Goal: Information Seeking & Learning: Understand process/instructions

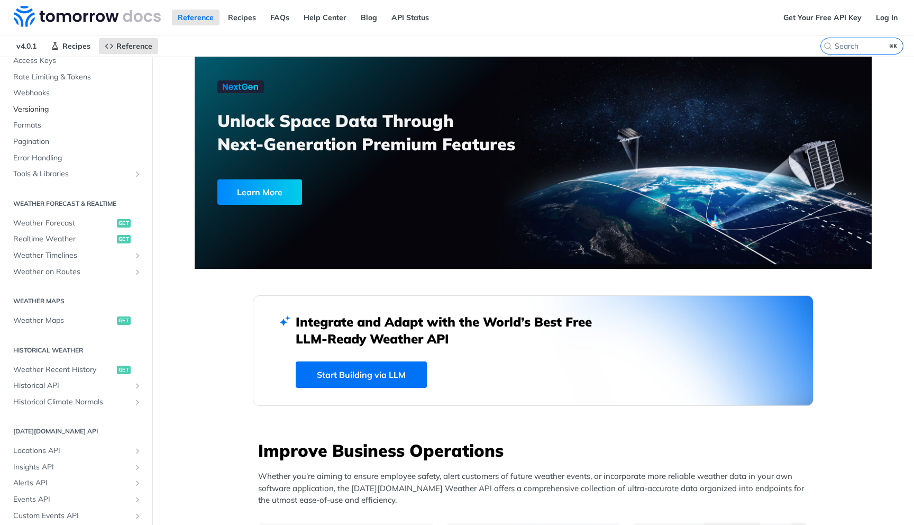
scroll to position [109, 0]
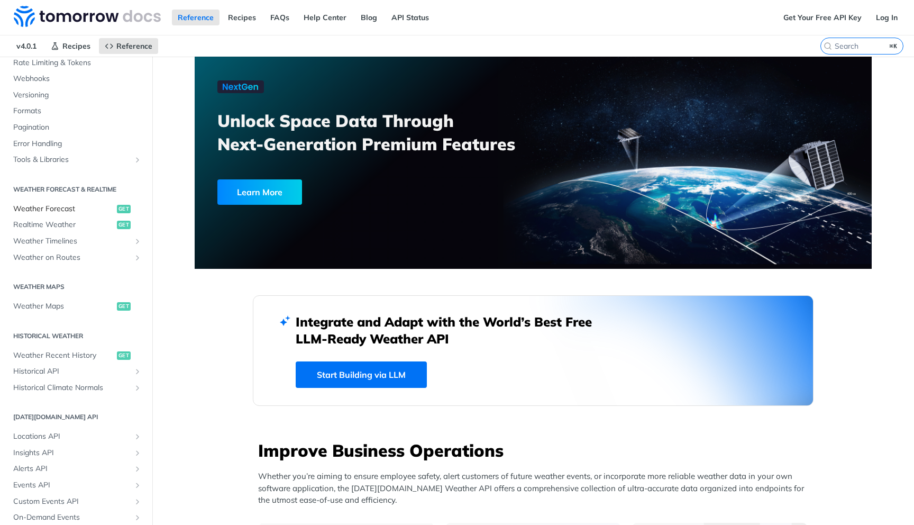
click at [94, 201] on link "Weather Forecast get" at bounding box center [76, 209] width 136 height 16
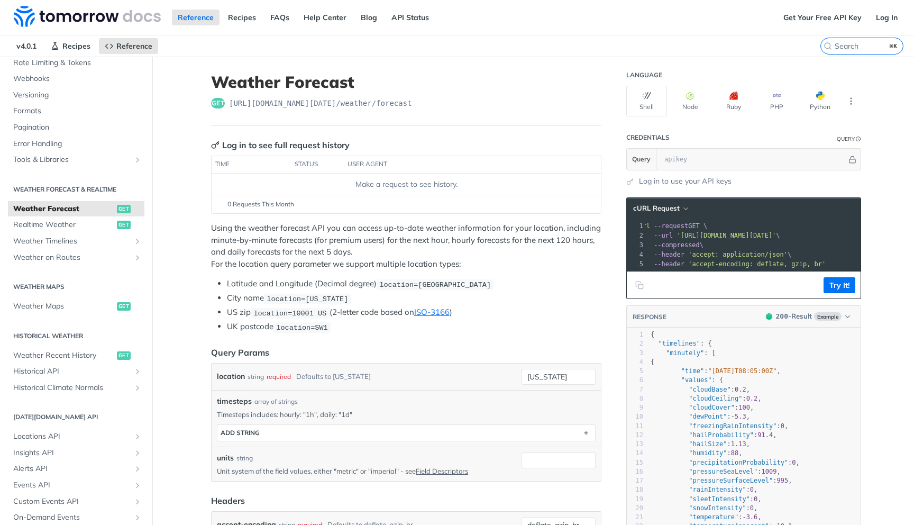
drag, startPoint x: 267, startPoint y: 297, endPoint x: 345, endPoint y: 294, distance: 77.8
click at [345, 294] on li "City name location=[US_STATE]" at bounding box center [414, 298] width 374 height 12
click at [367, 102] on span "[URL][DOMAIN_NAME][DATE] /weather/forecast" at bounding box center [320, 103] width 183 height 11
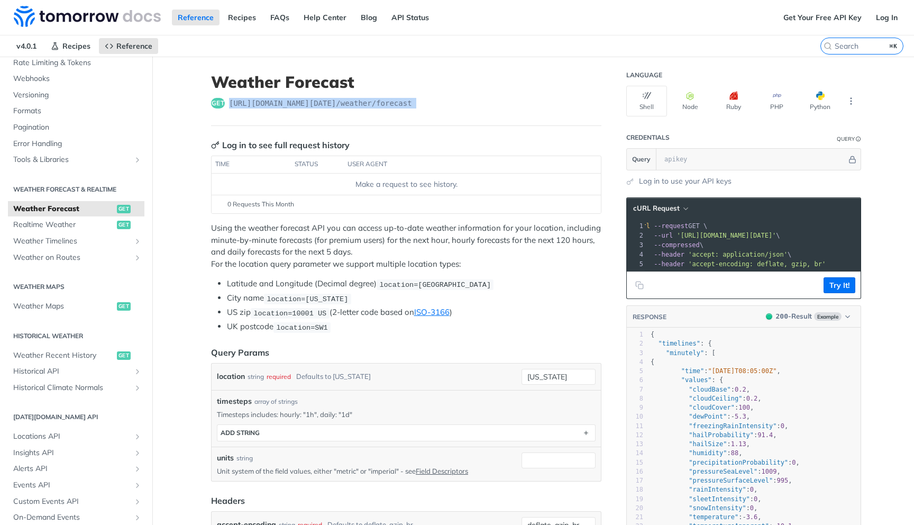
click at [367, 102] on span "[URL][DOMAIN_NAME][DATE] /weather/forecast" at bounding box center [320, 103] width 183 height 11
click at [405, 287] on span "location=[GEOGRAPHIC_DATA]" at bounding box center [435, 284] width 112 height 8
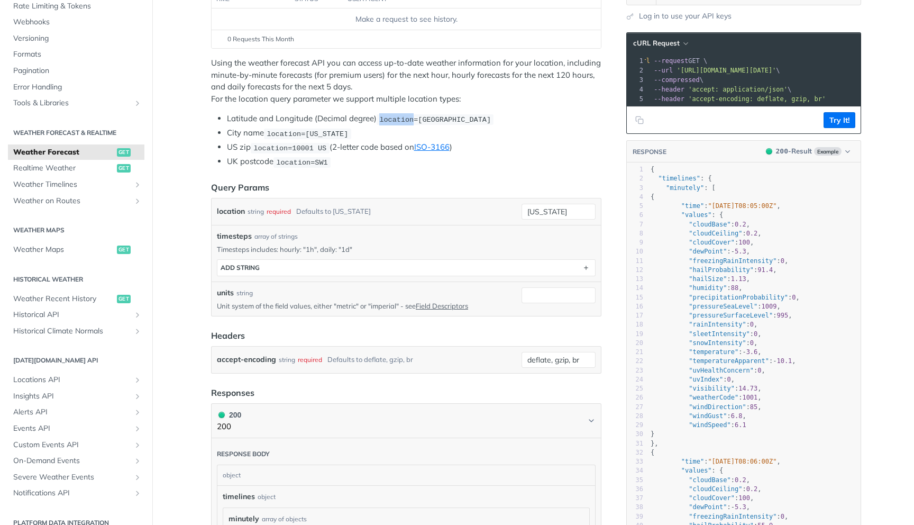
scroll to position [166, 0]
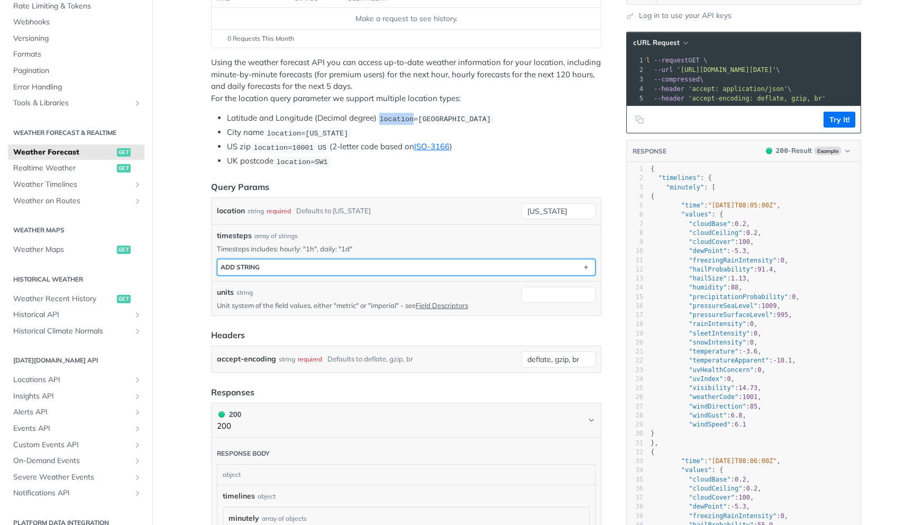
click at [382, 268] on button "ADD string" at bounding box center [406, 267] width 378 height 16
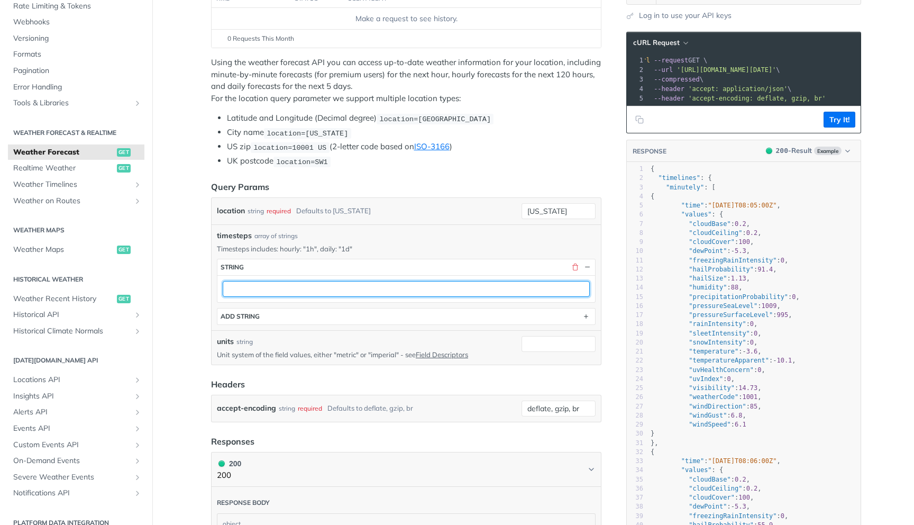
click at [356, 286] on input "text" at bounding box center [406, 289] width 367 height 16
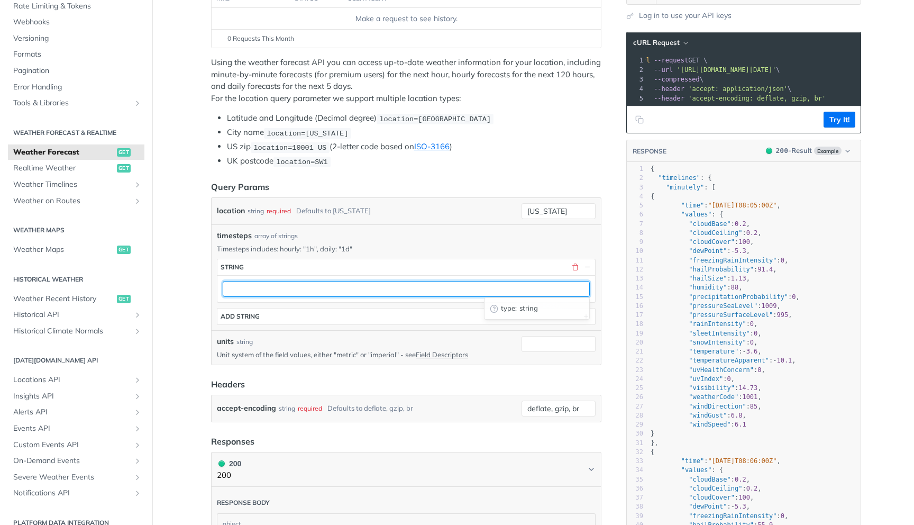
click at [275, 285] on input "text" at bounding box center [406, 289] width 367 height 16
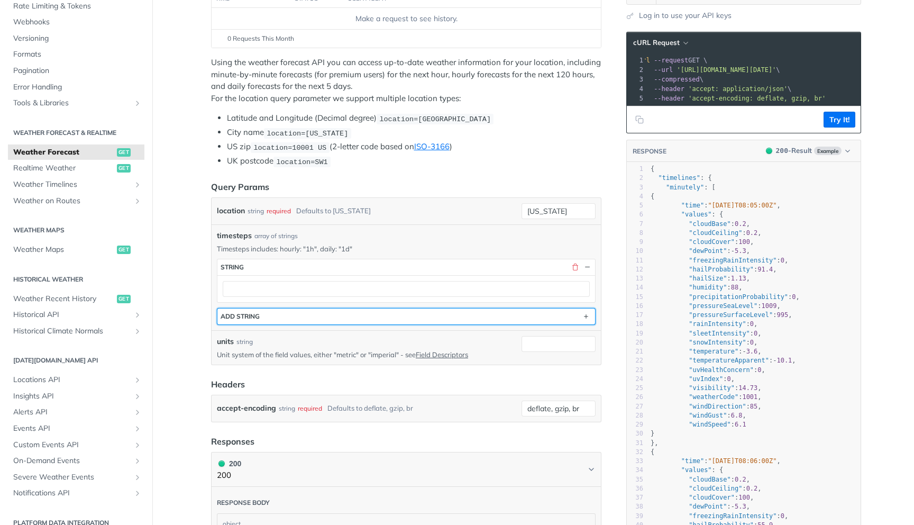
click at [265, 312] on button "ADD string" at bounding box center [406, 316] width 378 height 16
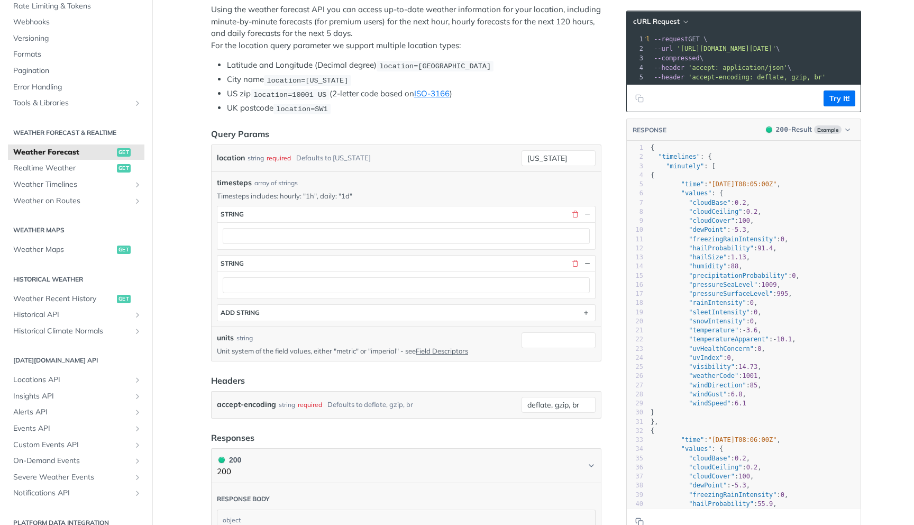
scroll to position [219, 0]
click at [546, 334] on input "units" at bounding box center [558, 339] width 74 height 16
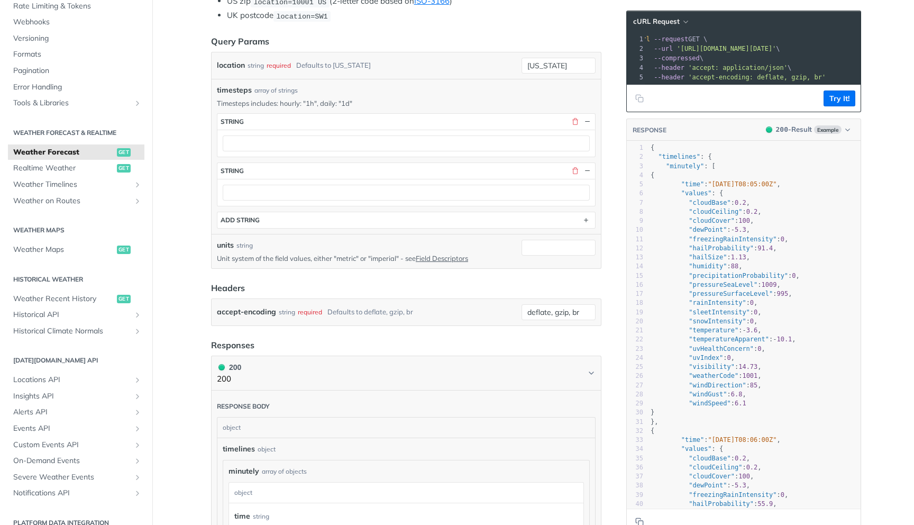
scroll to position [317, 0]
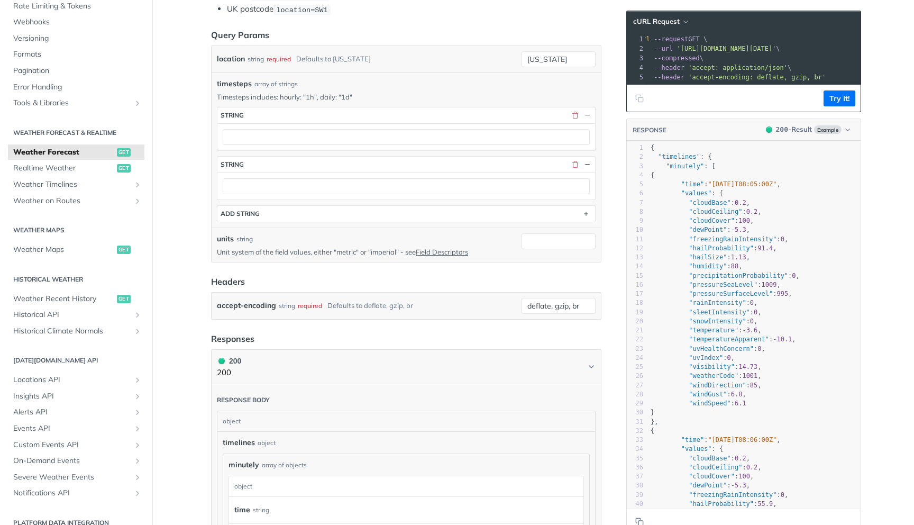
click at [195, 191] on article "Weather Forecast get [URL][DOMAIN_NAME][DATE] /weather/forecast Log in to see f…" at bounding box center [406, 443] width 423 height 1408
click at [201, 218] on article "Weather Forecast get [URL][DOMAIN_NAME][DATE] /weather/forecast Log in to see f…" at bounding box center [406, 443] width 423 height 1408
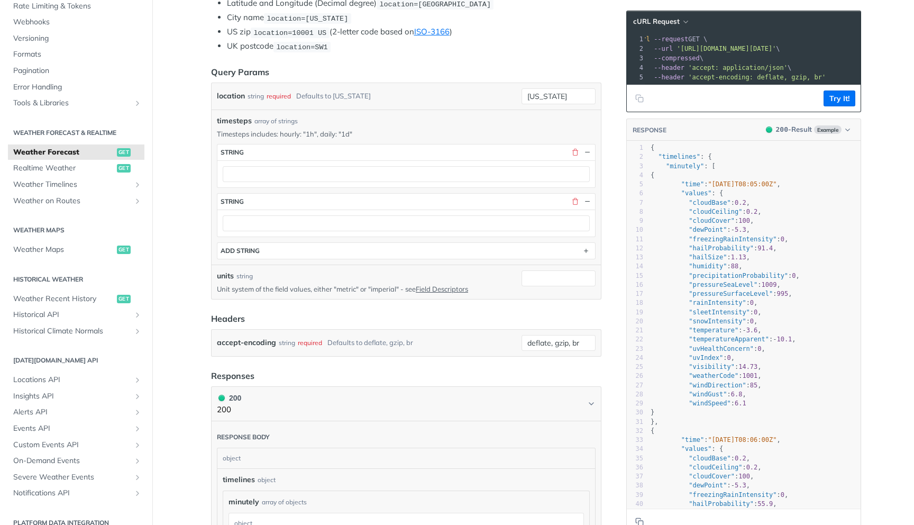
scroll to position [285, 0]
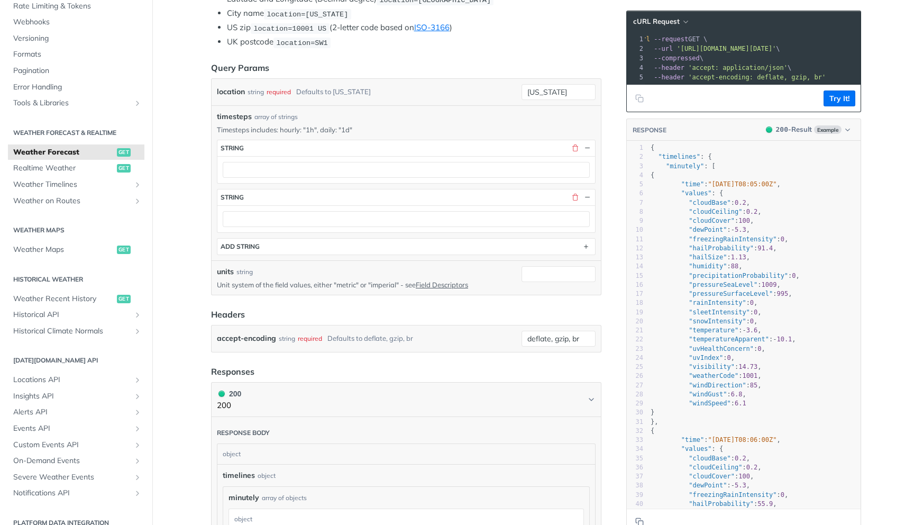
click at [864, 251] on div "Language Shell Node Ruby PHP Python Credentials Query Query Log in to use your …" at bounding box center [745, 476] width 254 height 1408
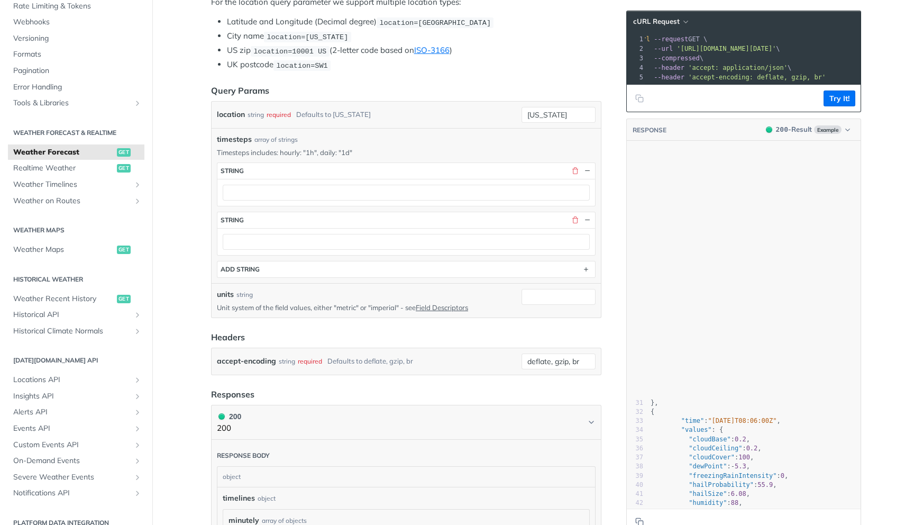
scroll to position [0, 0]
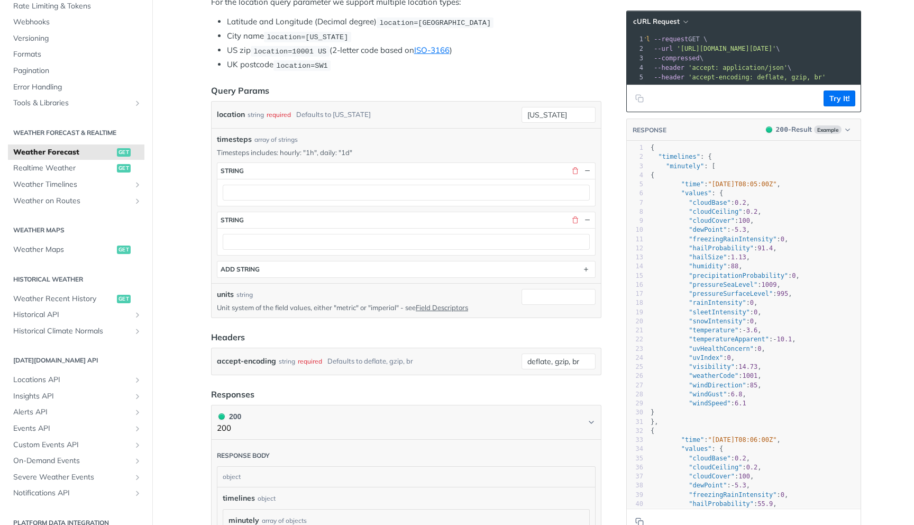
click at [463, 153] on p "Timesteps includes: hourly: "1h", daily: "1d"" at bounding box center [406, 153] width 379 height 10
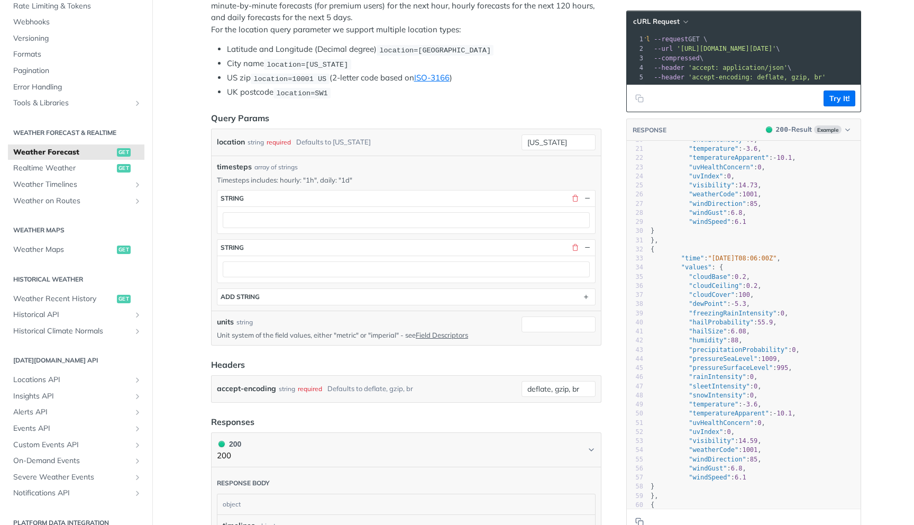
scroll to position [197, 0]
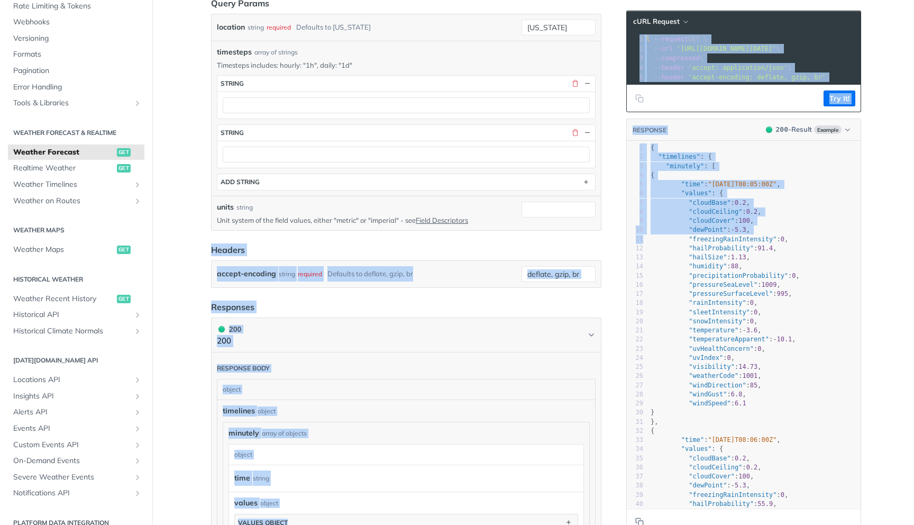
drag, startPoint x: 626, startPoint y: 237, endPoint x: 607, endPoint y: 234, distance: 19.3
click at [607, 234] on div "Weather Forecast get [URL][DOMAIN_NAME][DATE] /weather/forecast Log in to see f…" at bounding box center [533, 412] width 677 height 1408
click at [607, 234] on article "Weather Forecast get [URL][DOMAIN_NAME][DATE] /weather/forecast Log in to see f…" at bounding box center [406, 412] width 423 height 1408
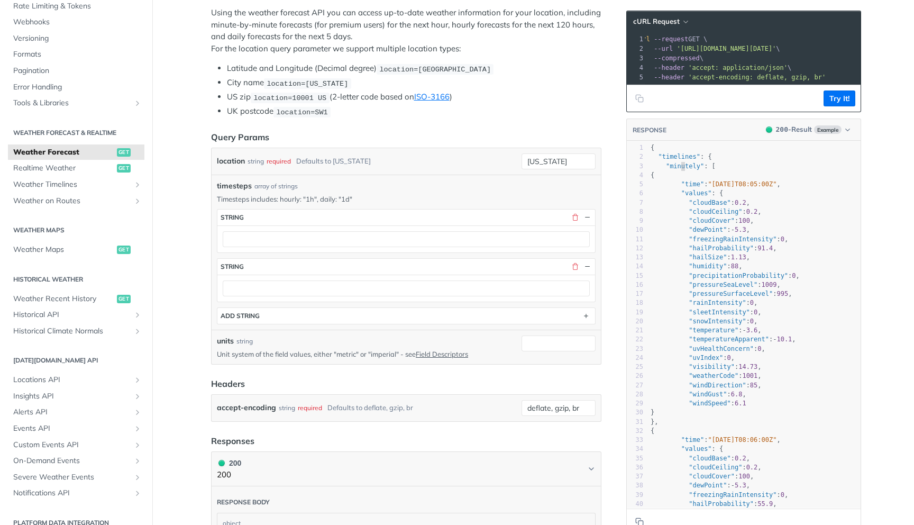
click at [681, 164] on span ""minutely"" at bounding box center [685, 165] width 38 height 7
type textarea "minutely"
click at [681, 164] on span ""minutely"" at bounding box center [685, 165] width 38 height 7
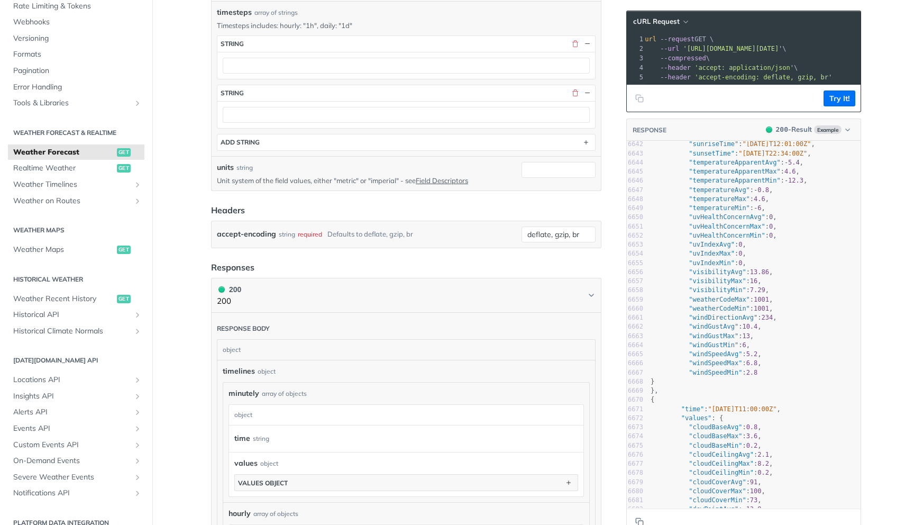
click at [608, 198] on article "Weather Forecast get [URL][DOMAIN_NAME][DATE] /weather/forecast Log in to see f…" at bounding box center [406, 372] width 423 height 1408
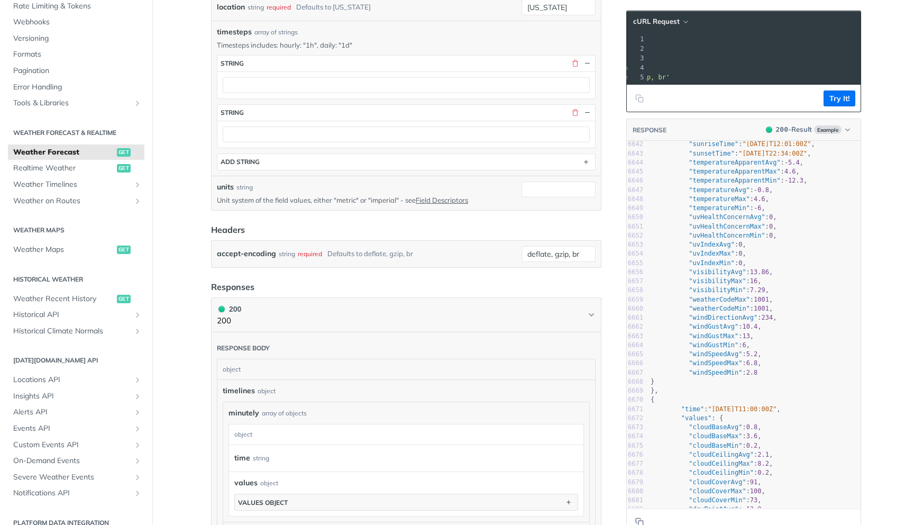
scroll to position [0, 169]
click at [610, 284] on article "Weather Forecast get [URL][DOMAIN_NAME][DATE] /weather/forecast Log in to see f…" at bounding box center [406, 391] width 423 height 1408
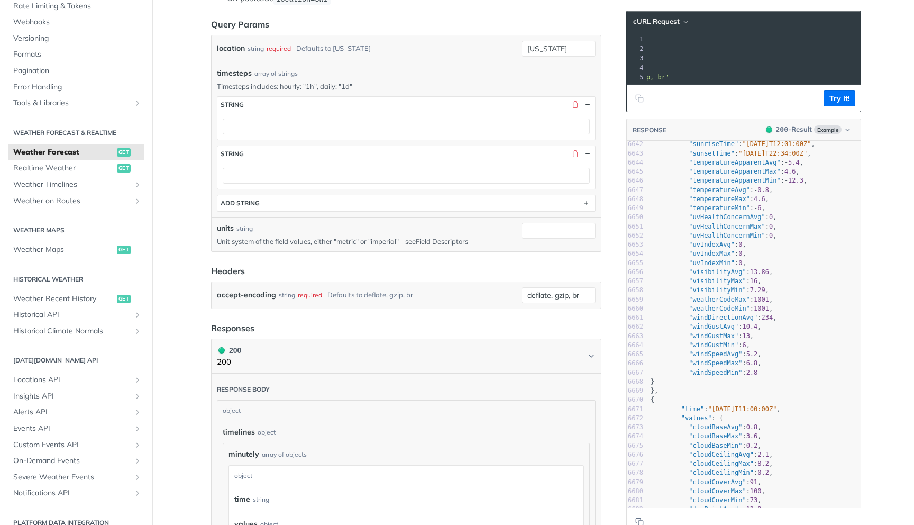
scroll to position [322, 0]
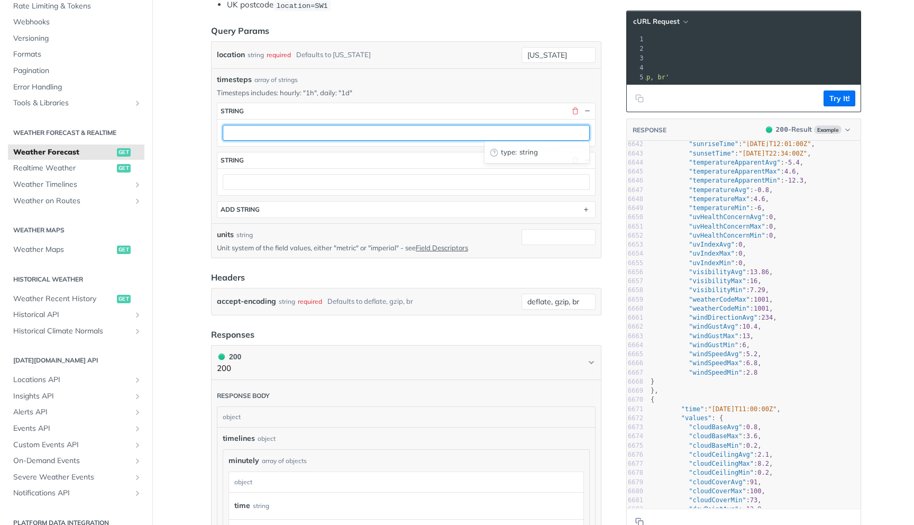
click at [398, 135] on input "text" at bounding box center [406, 133] width 367 height 16
type input "1h"
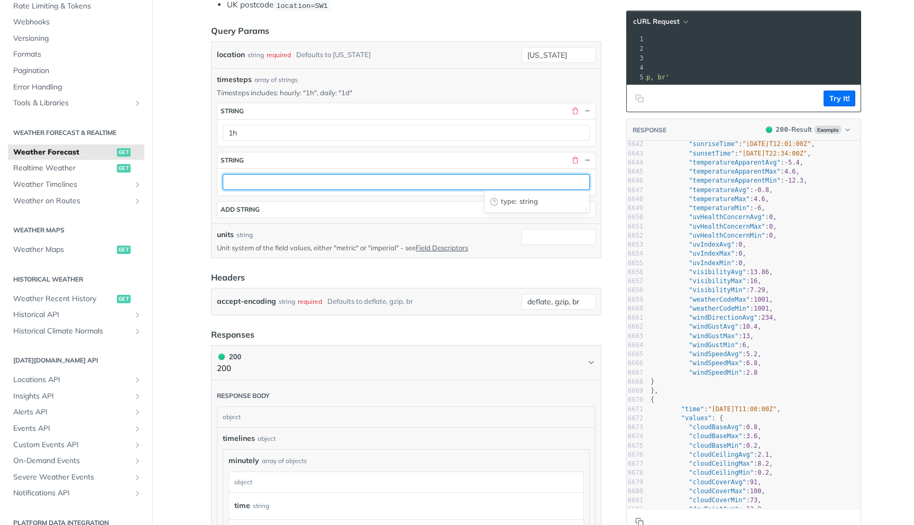
click at [353, 182] on input "text" at bounding box center [406, 182] width 367 height 16
type input "1d"
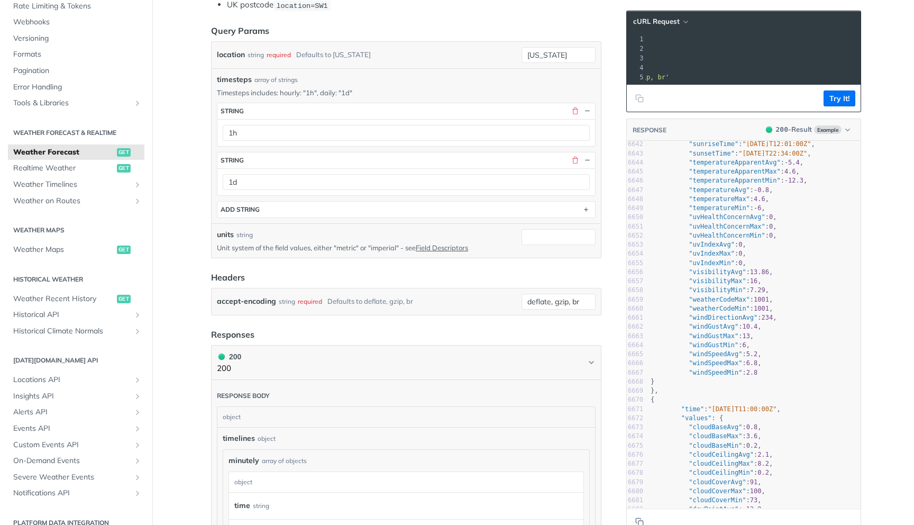
click at [205, 263] on article "Weather Forecast get [URL][DOMAIN_NAME][DATE] /weather/forecast Log in to see f…" at bounding box center [406, 439] width 423 height 1408
